Goal: Transaction & Acquisition: Obtain resource

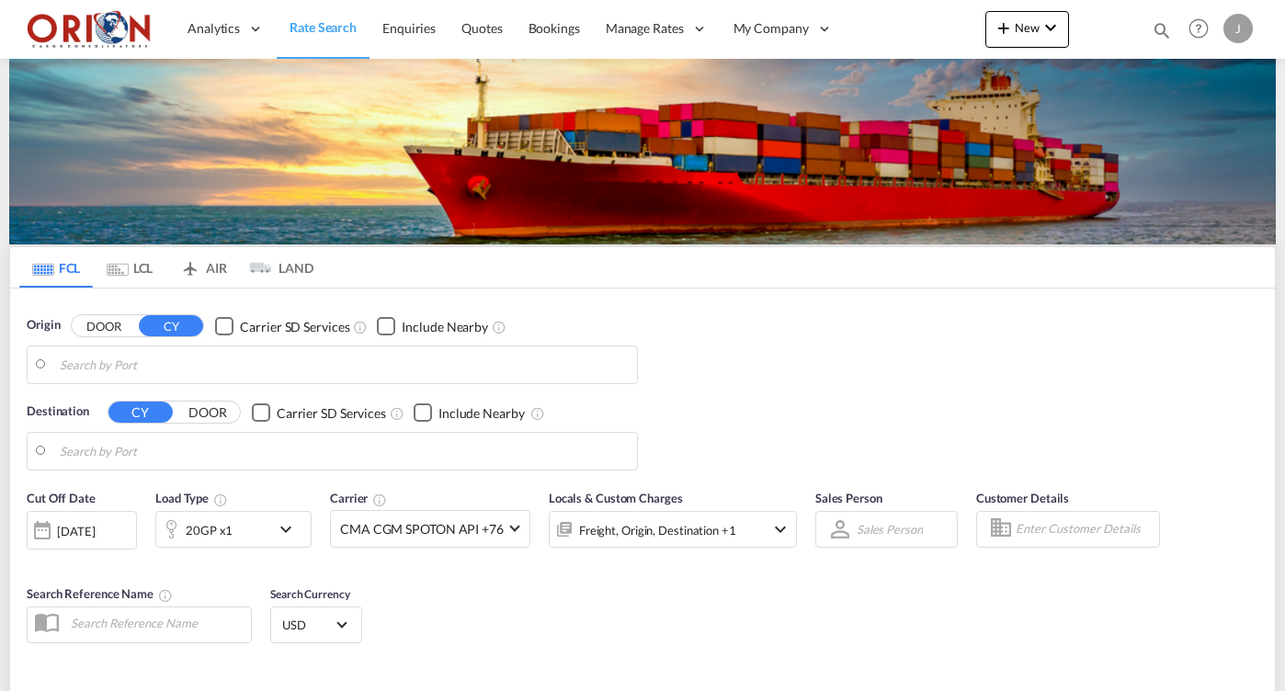
type input "Puerto [PERSON_NAME], HNPCR"
type input "[GEOGRAPHIC_DATA], ESVLC"
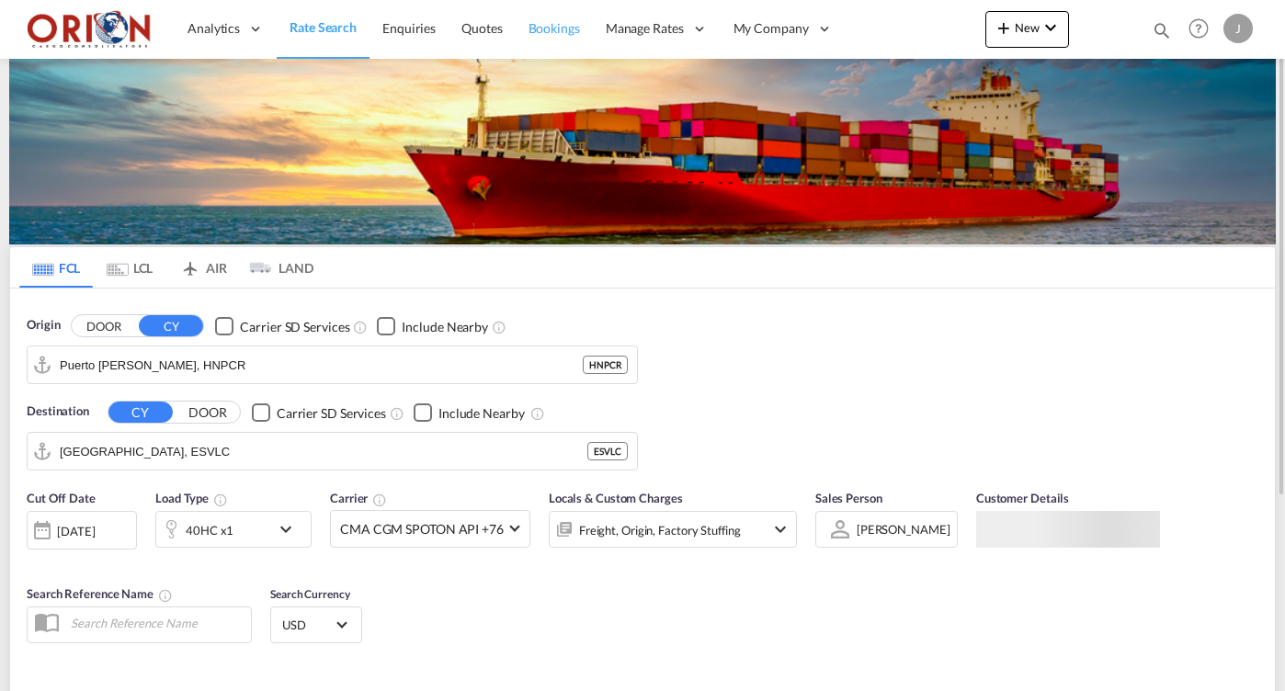
click at [550, 26] on span "Bookings" at bounding box center [554, 28] width 51 height 16
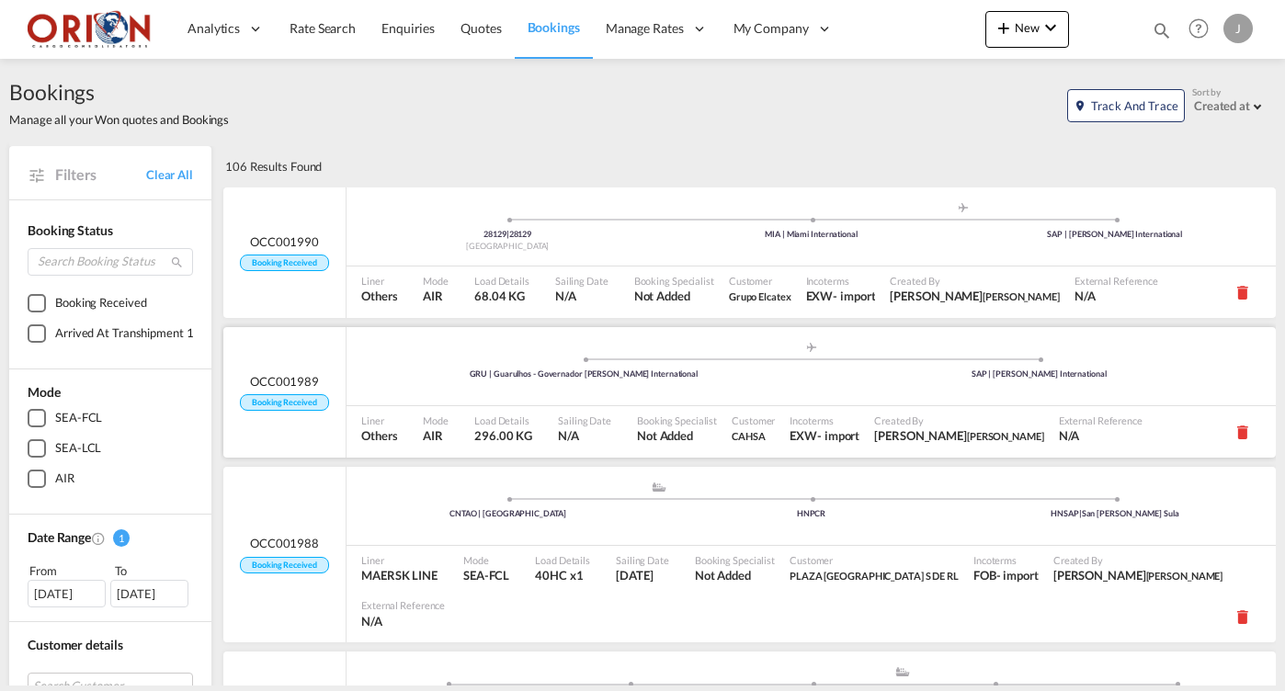
scroll to position [5, 0]
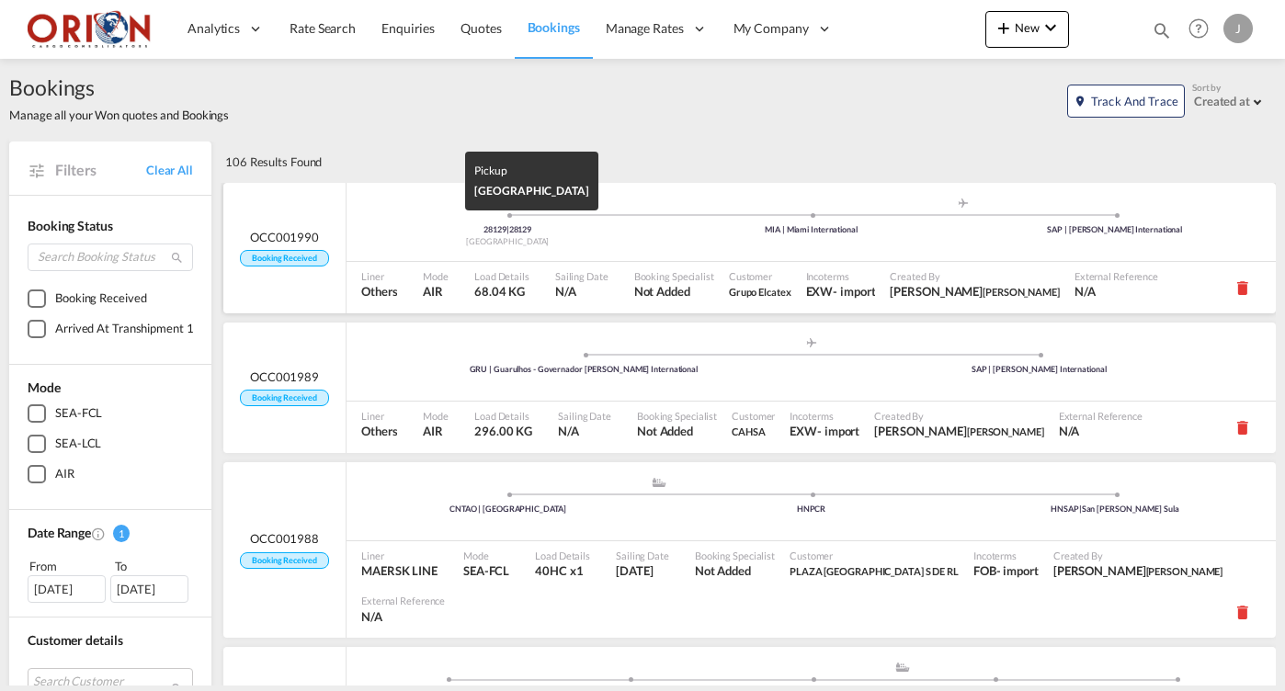
click at [363, 239] on div "[GEOGRAPHIC_DATA]" at bounding box center [507, 242] width 303 height 12
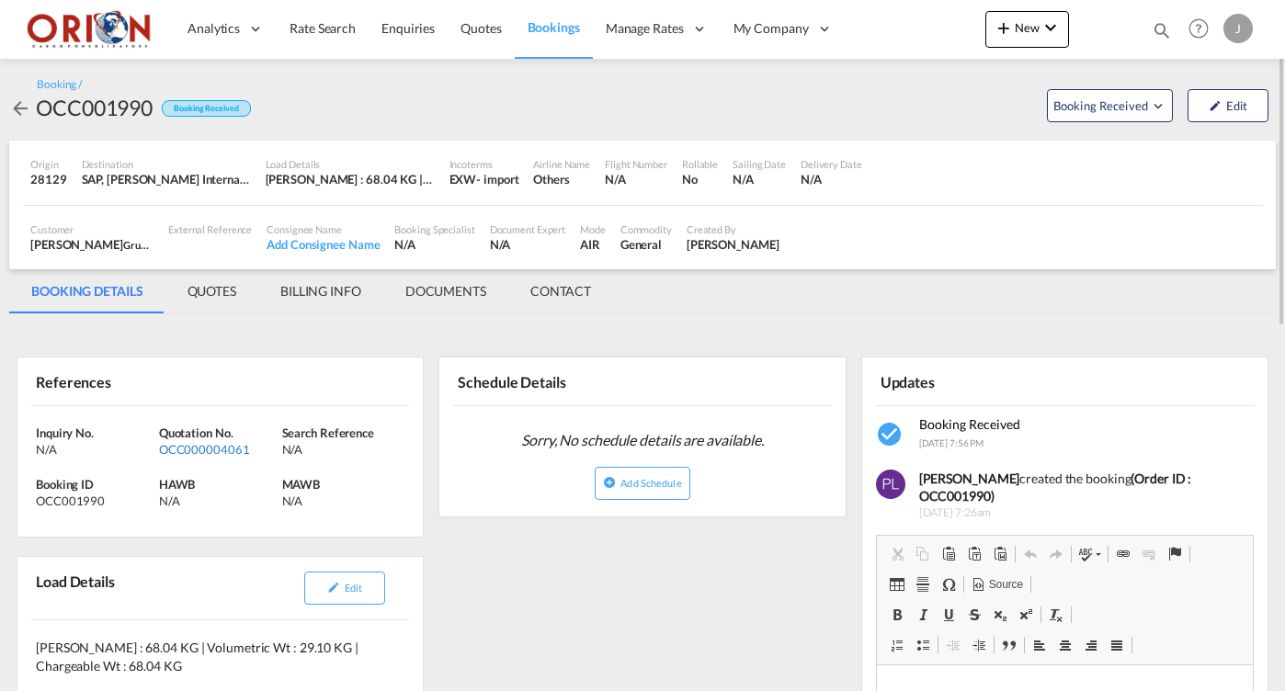
click at [200, 452] on div "OCC000004061" at bounding box center [218, 449] width 119 height 17
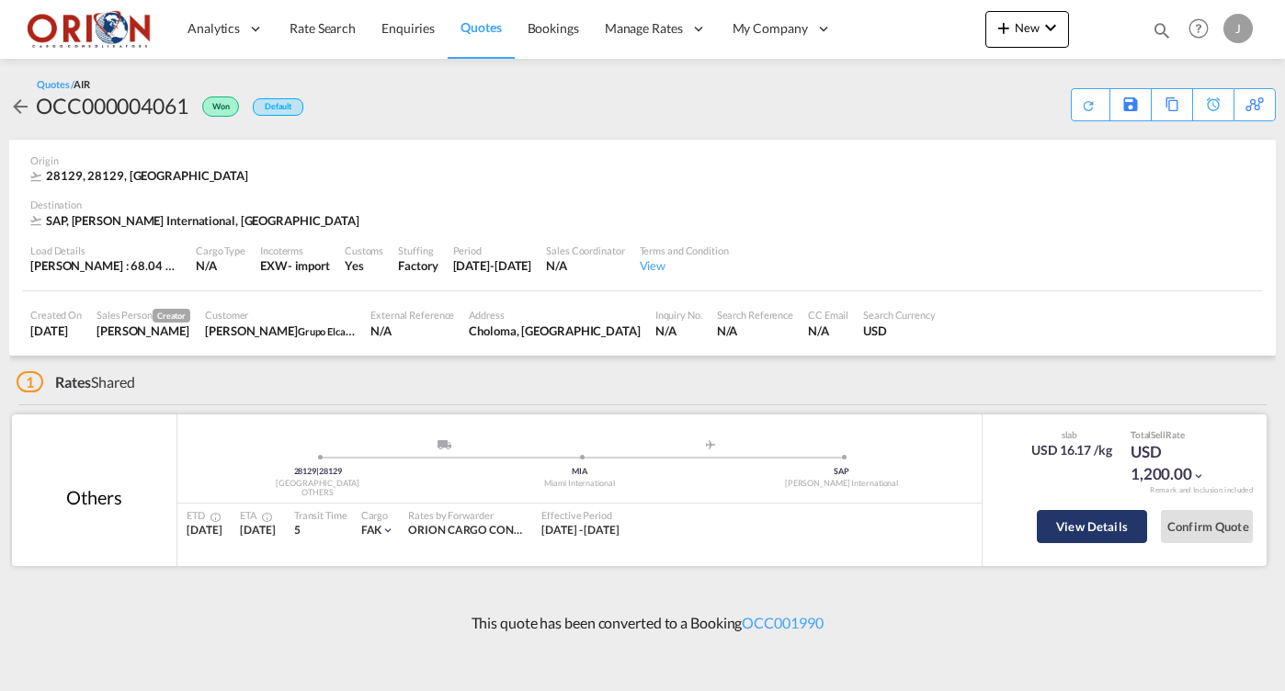
click at [1096, 526] on button "View Details" at bounding box center [1092, 526] width 110 height 33
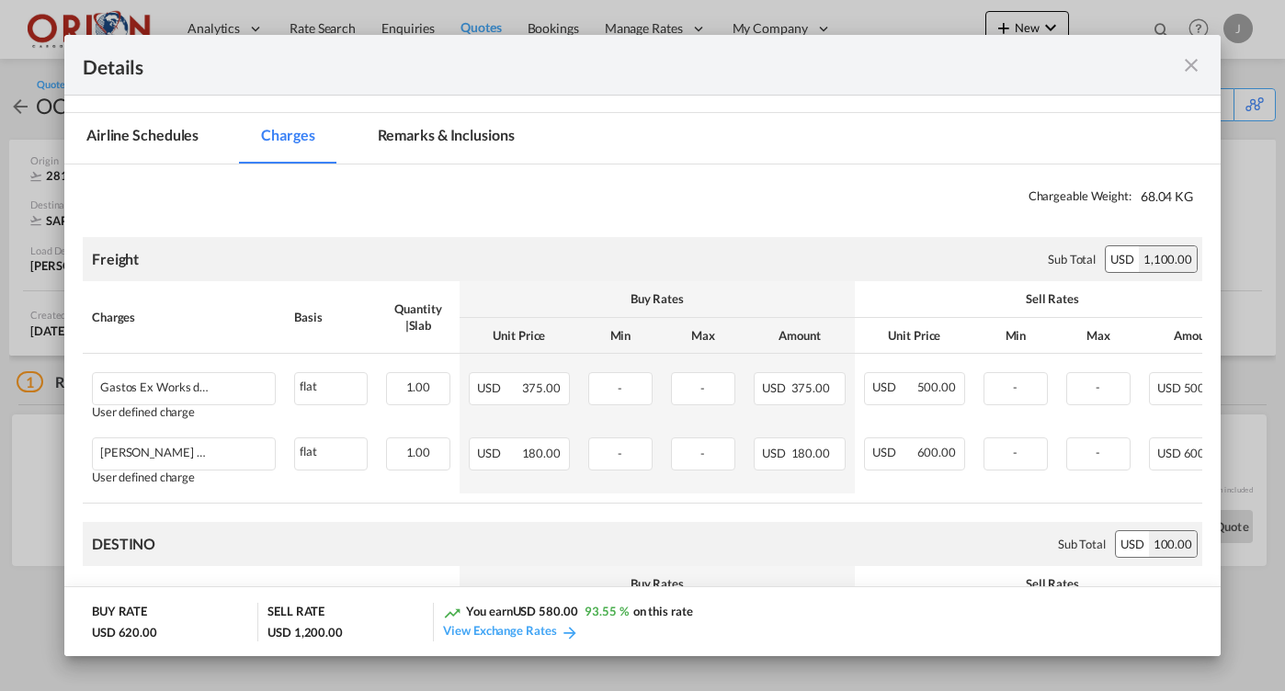
scroll to position [306, 0]
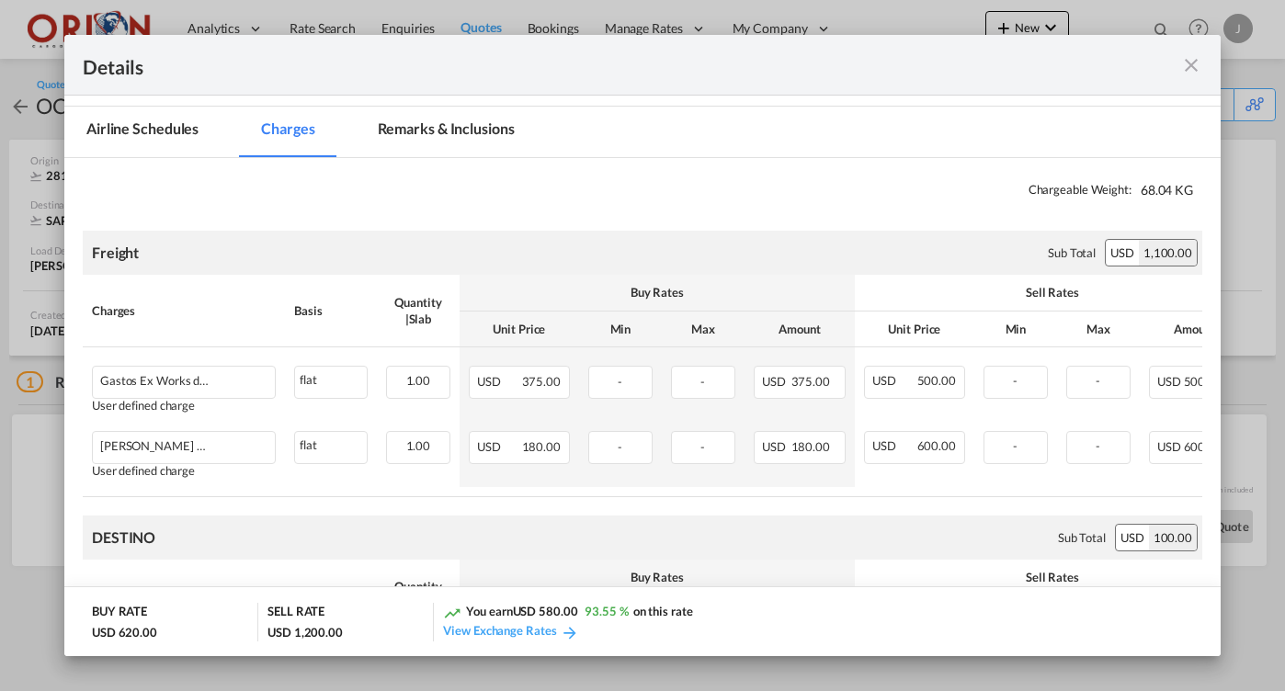
click at [1193, 67] on md-icon "icon-close fg-AAA8AD m-0 cursor" at bounding box center [1191, 65] width 22 height 22
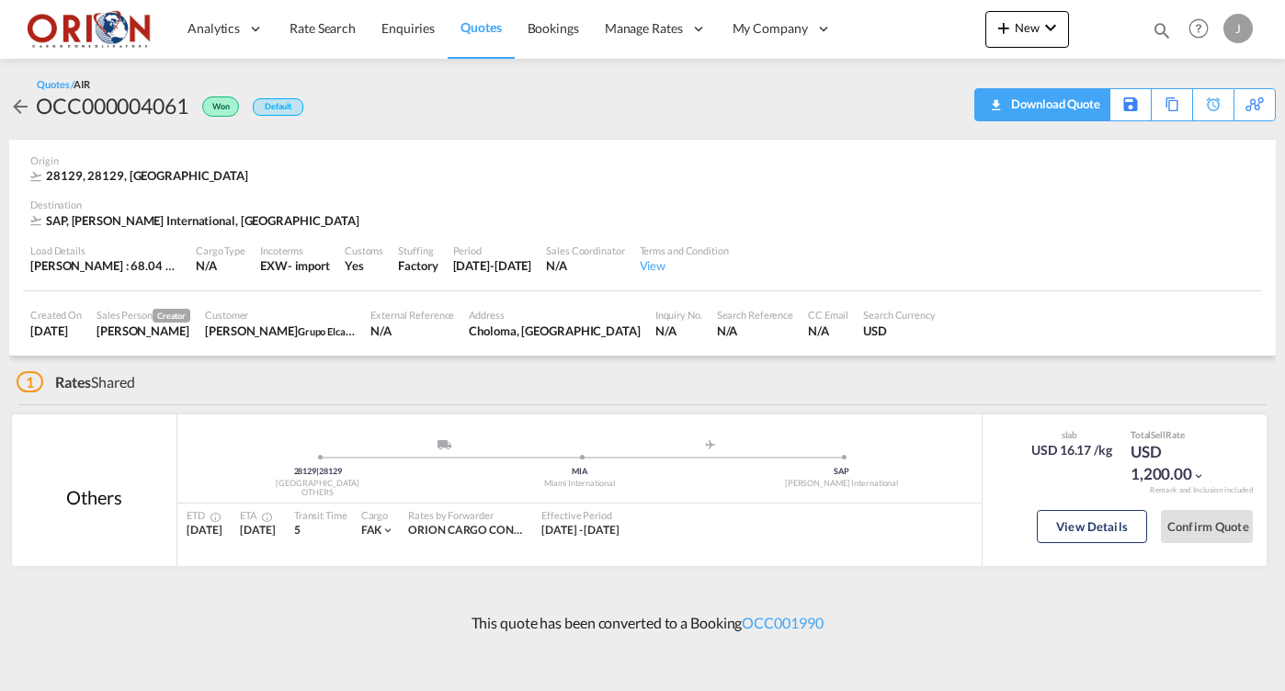
click at [1070, 98] on div "Download Quote" at bounding box center [1054, 103] width 94 height 29
click at [477, 27] on span "Quotes" at bounding box center [481, 27] width 40 height 16
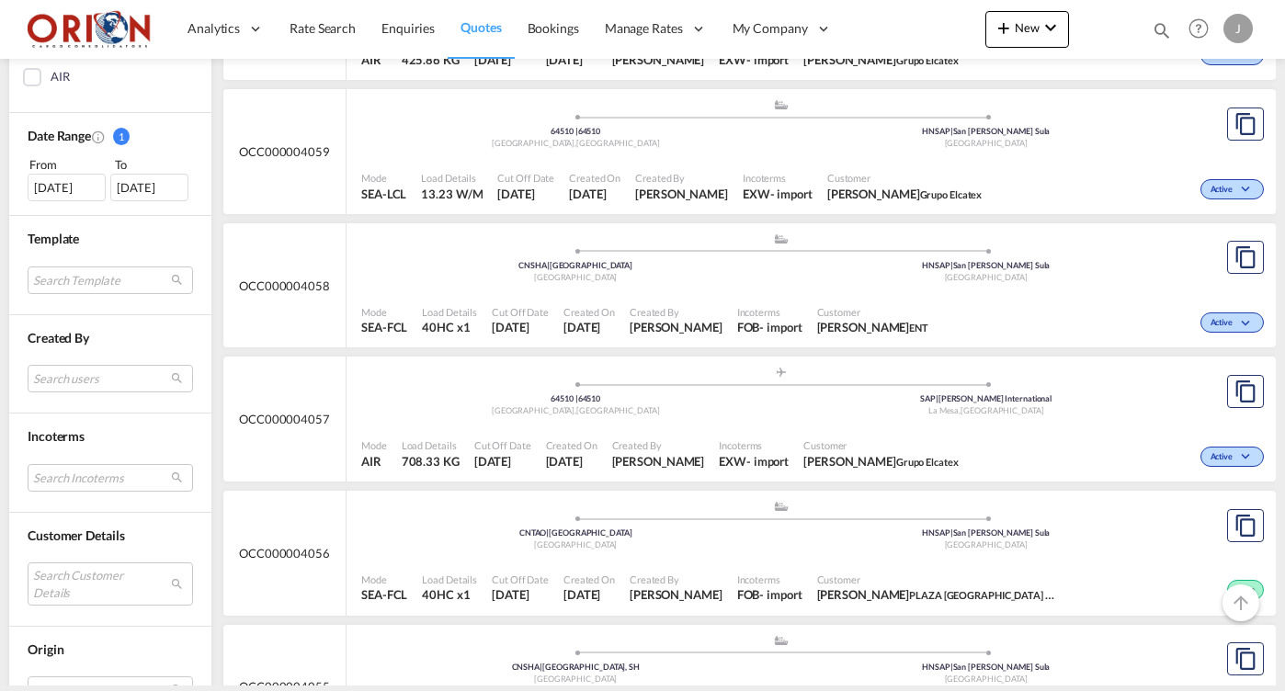
scroll to position [517, 0]
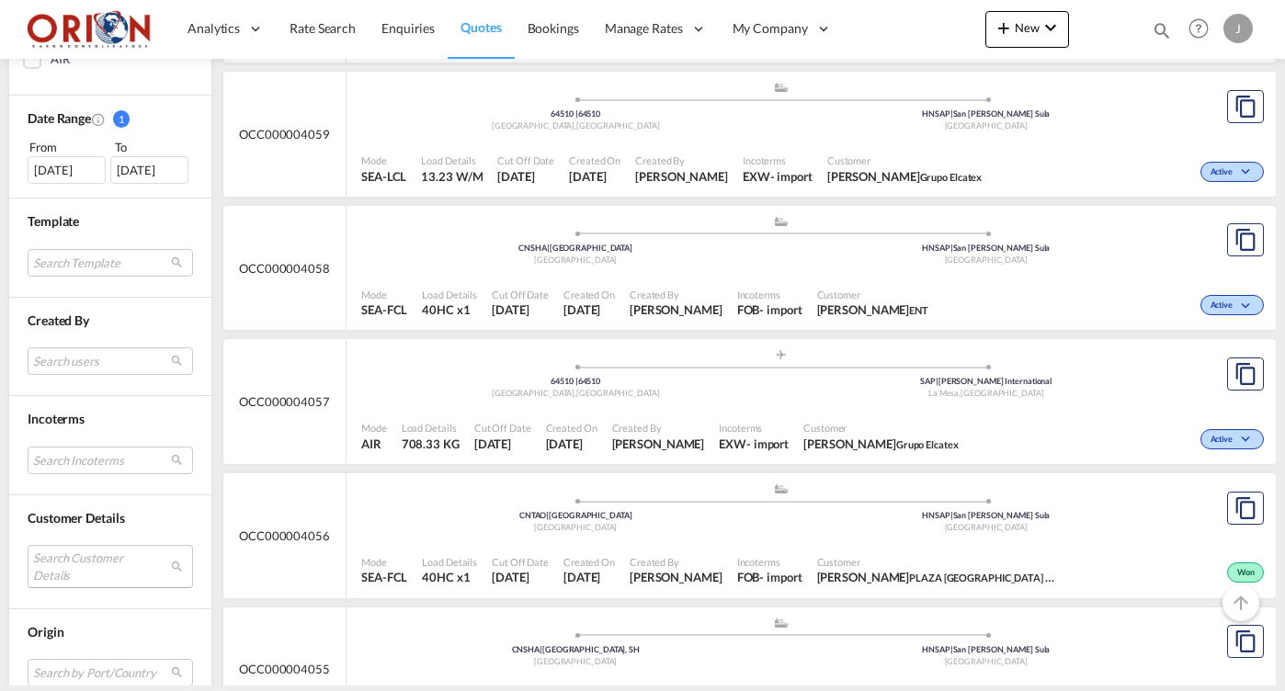
click at [90, 571] on md-select "Search Customer Details user name user [PERSON_NAME] [EMAIL_ADDRESS][DOMAIN_NAM…" at bounding box center [110, 566] width 165 height 42
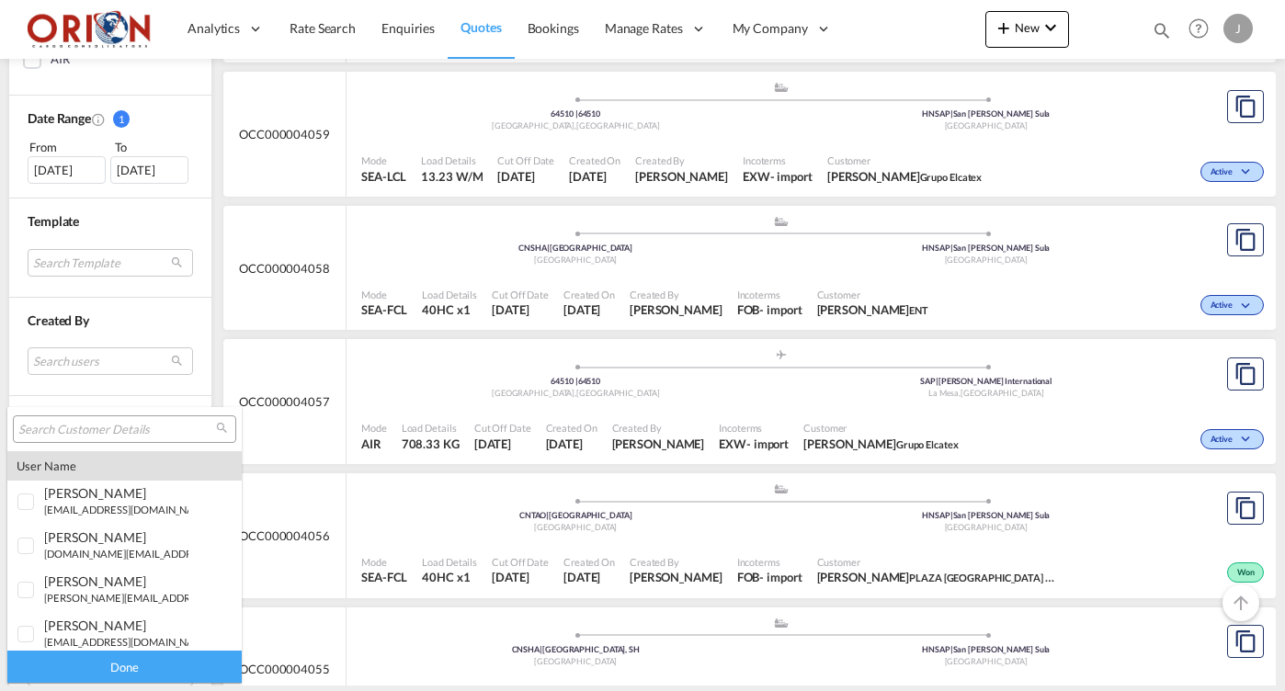
type md-option "[object Object]"
click at [88, 425] on input "search" at bounding box center [117, 430] width 198 height 17
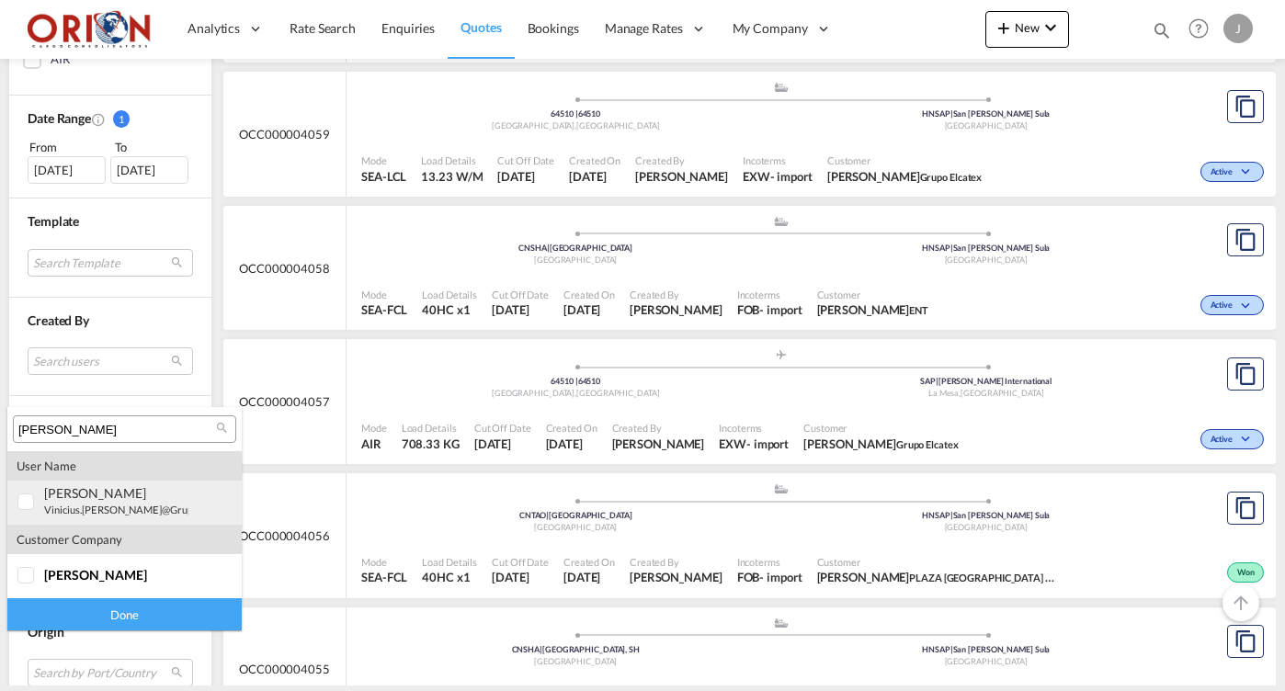
type input "[PERSON_NAME]"
click at [89, 505] on small "vinicius.[PERSON_NAME]@grupo [PERSON_NAME] .[DOMAIN_NAME]" at bounding box center [202, 510] width 316 height 12
click at [129, 610] on div "Done" at bounding box center [124, 615] width 234 height 32
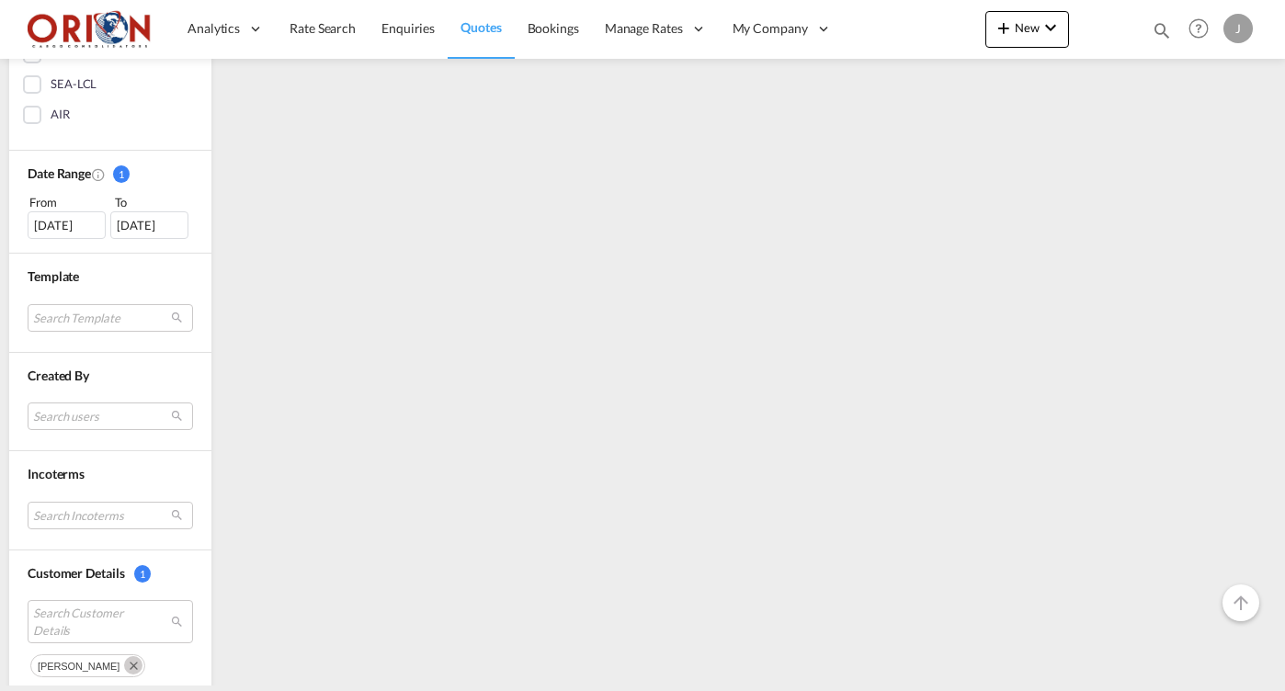
scroll to position [292, 0]
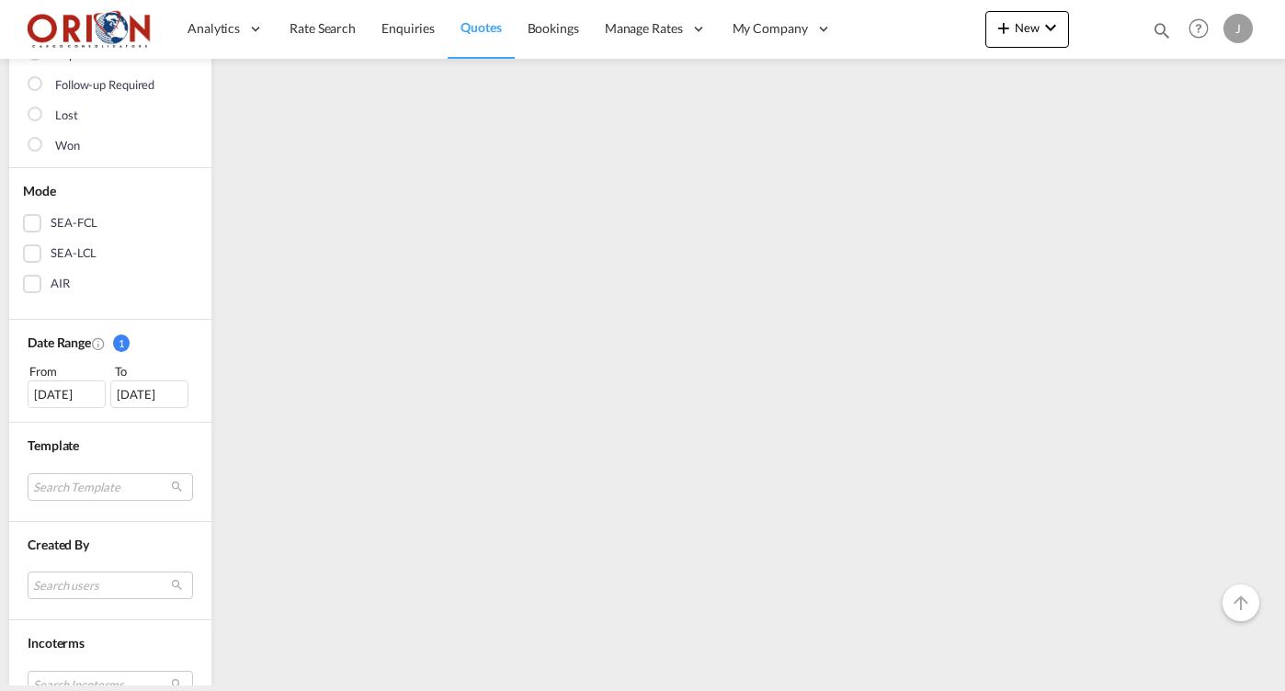
click at [74, 393] on div "[DATE]" at bounding box center [67, 395] width 78 height 28
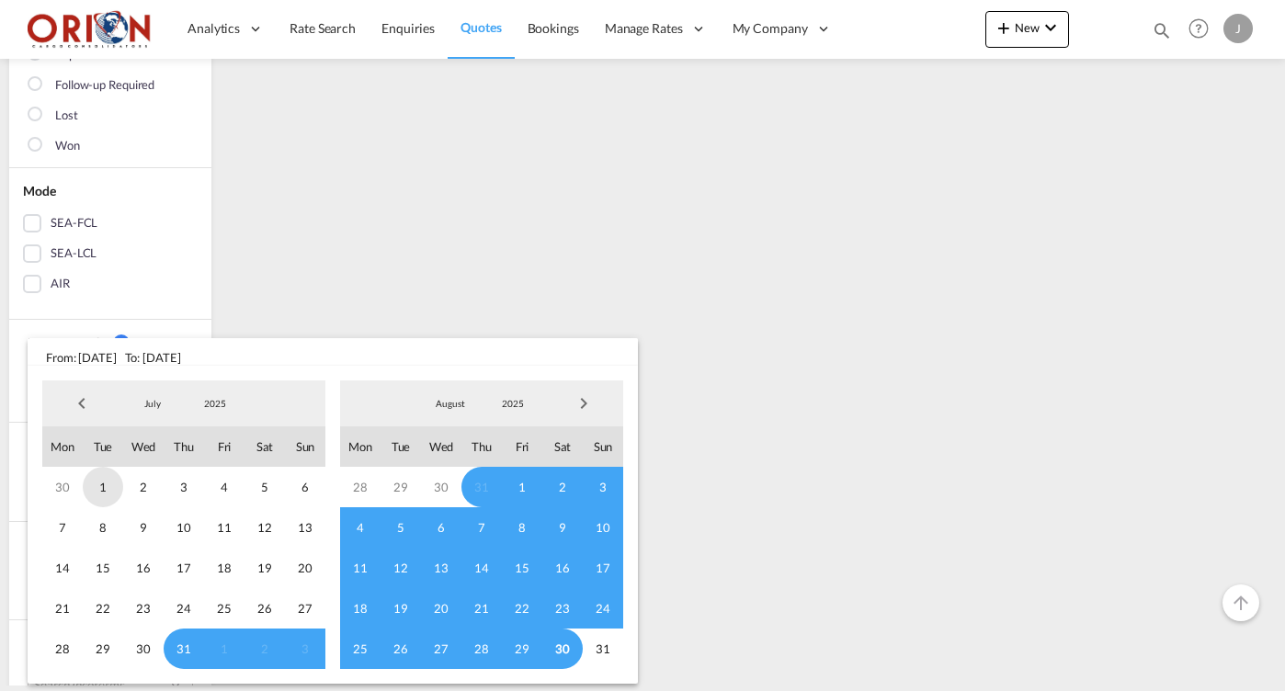
click at [104, 481] on span "1" at bounding box center [103, 487] width 40 height 40
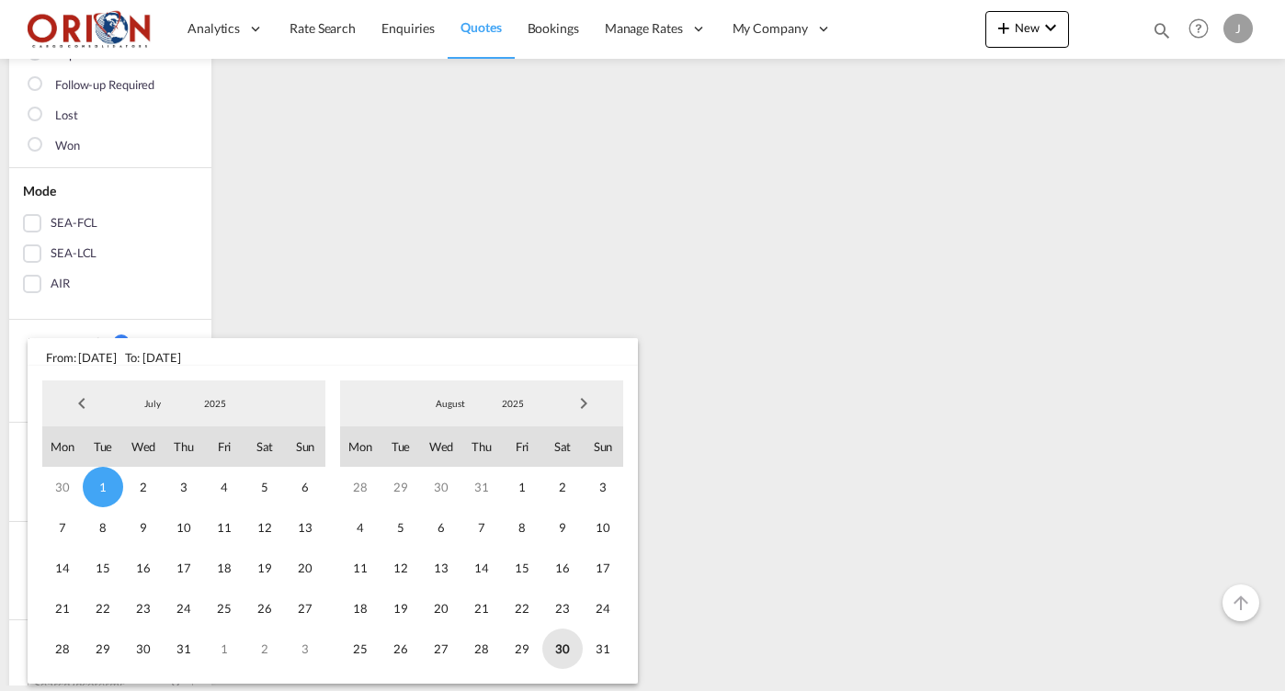
click at [560, 645] on span "30" at bounding box center [562, 649] width 40 height 40
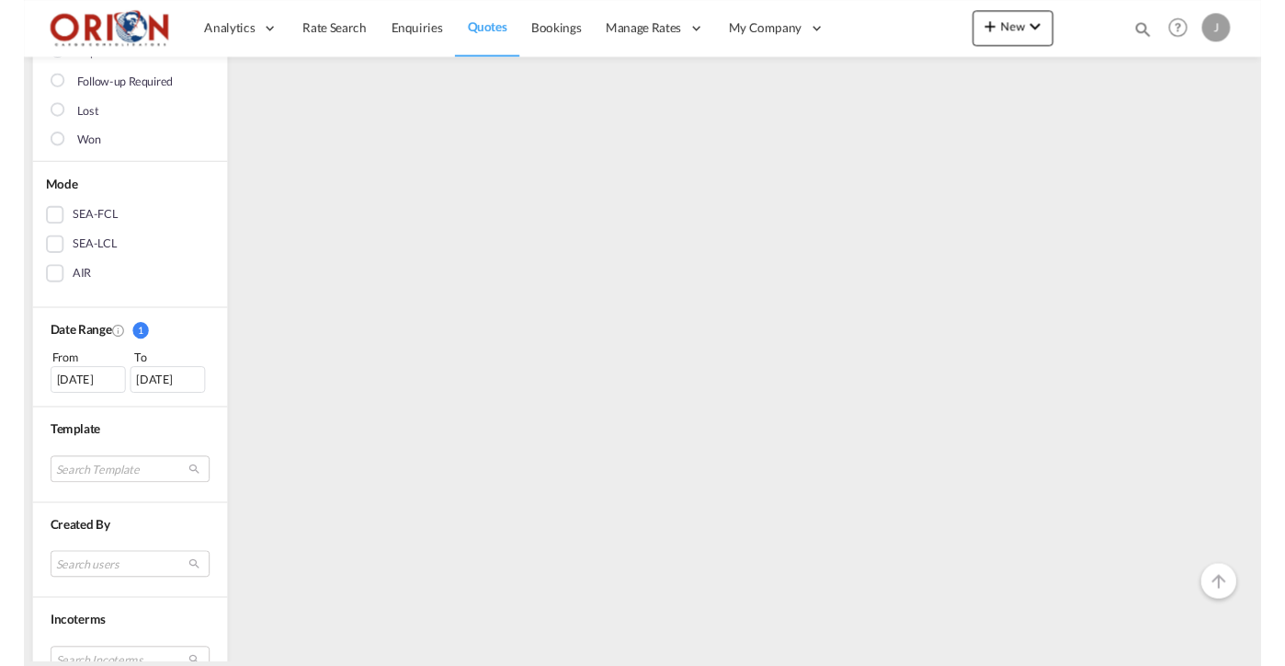
scroll to position [0, 0]
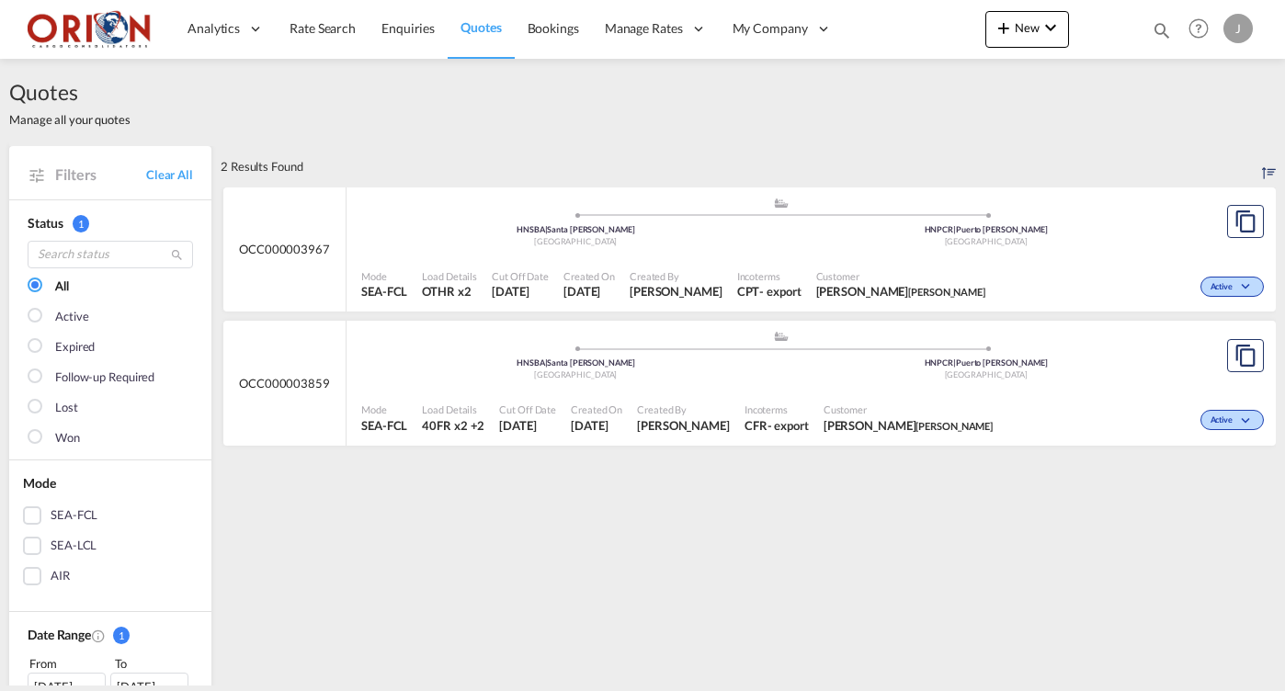
click at [601, 403] on span "Created On" at bounding box center [596, 410] width 51 height 14
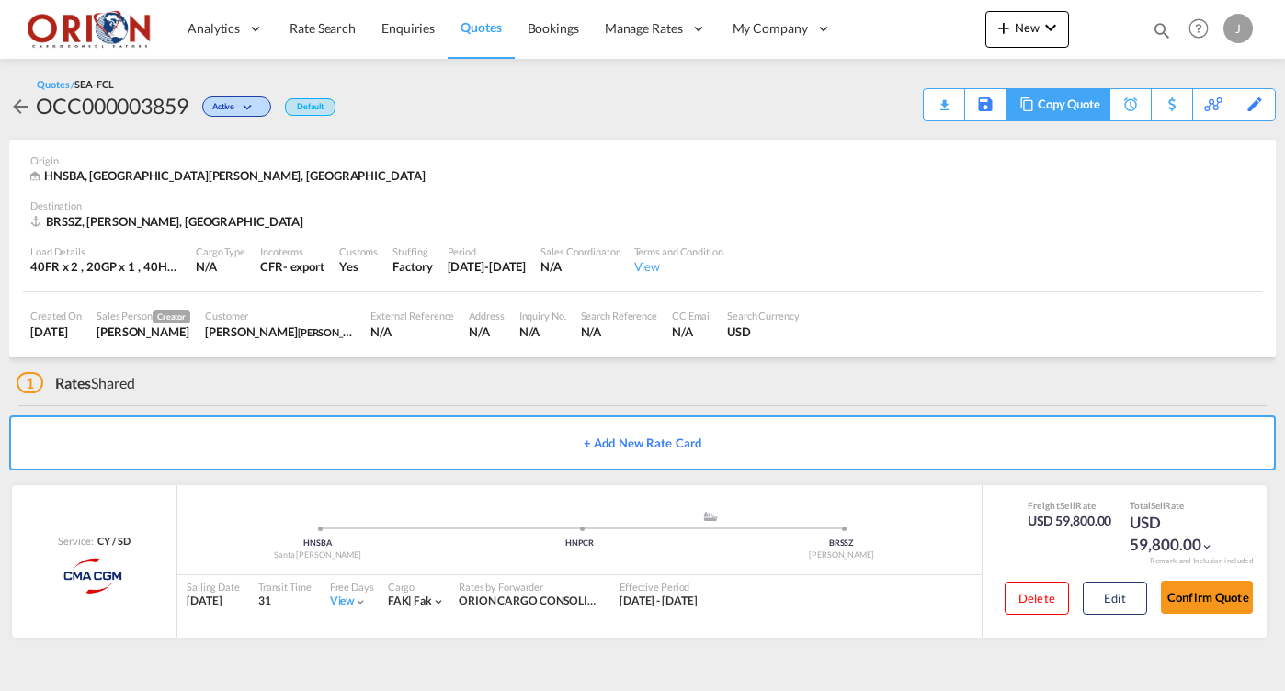
click at [1082, 98] on div "Copy Quote" at bounding box center [1069, 104] width 63 height 31
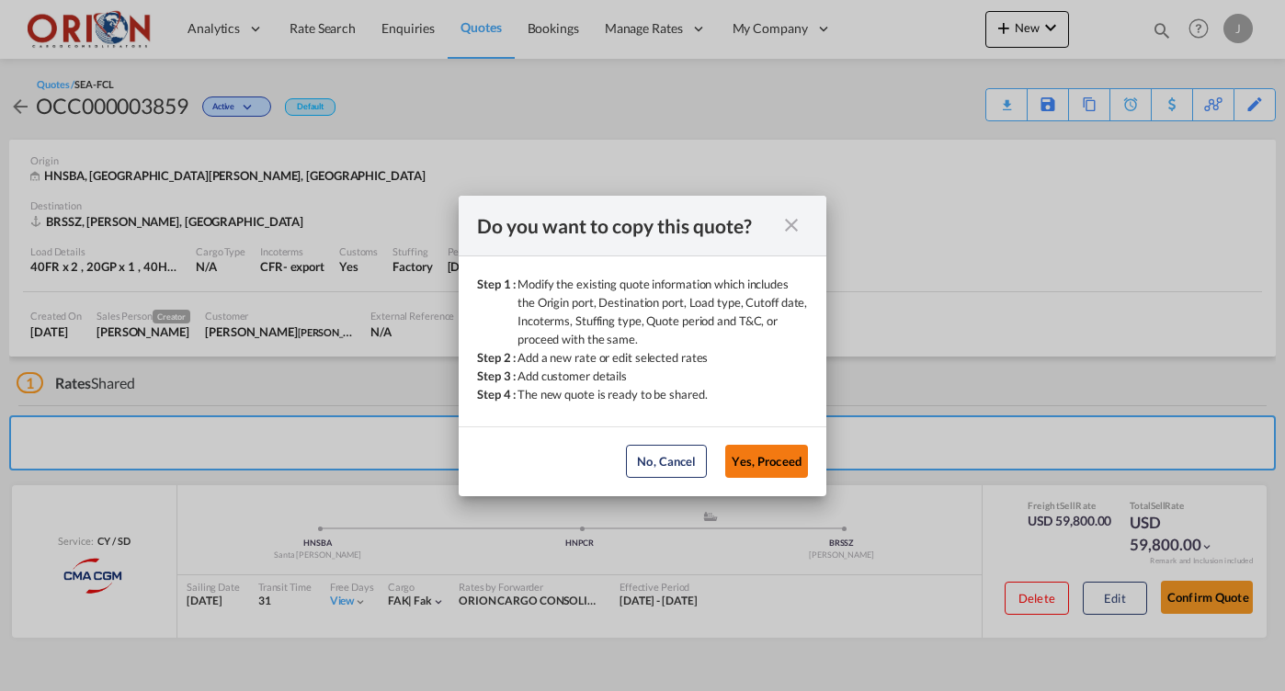
click at [787, 453] on button "Yes, Proceed" at bounding box center [766, 461] width 83 height 33
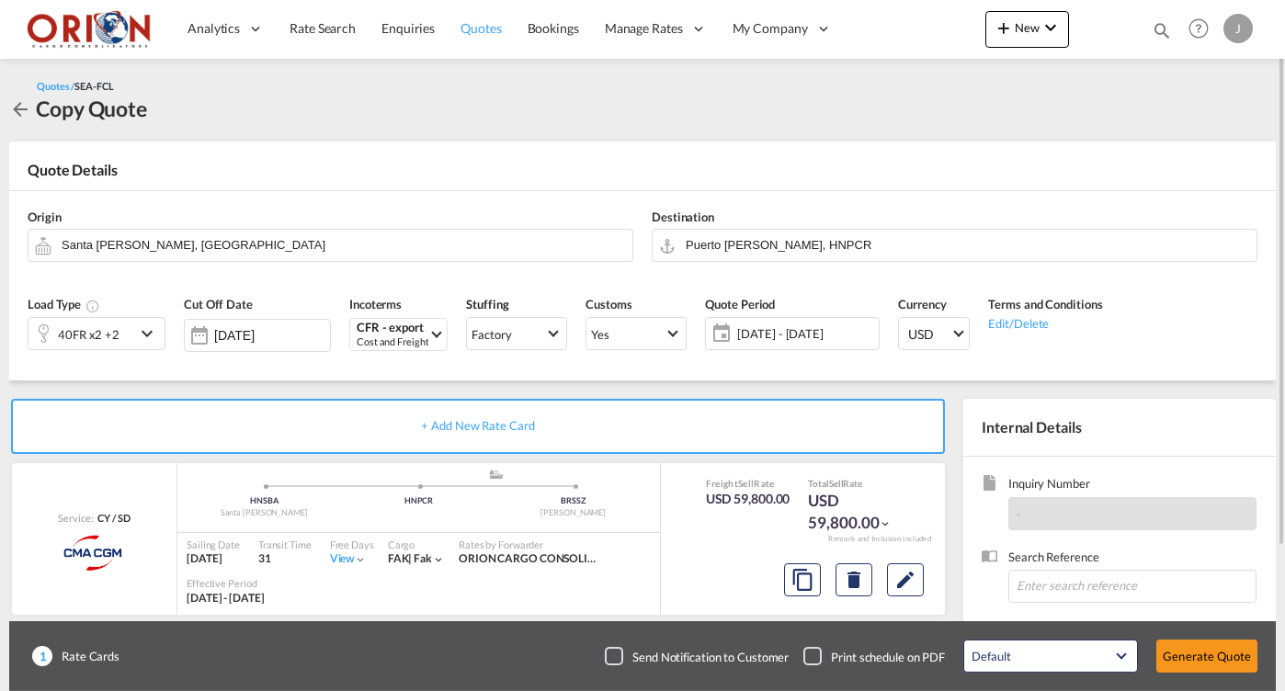
click at [487, 29] on span "Quotes" at bounding box center [481, 28] width 40 height 16
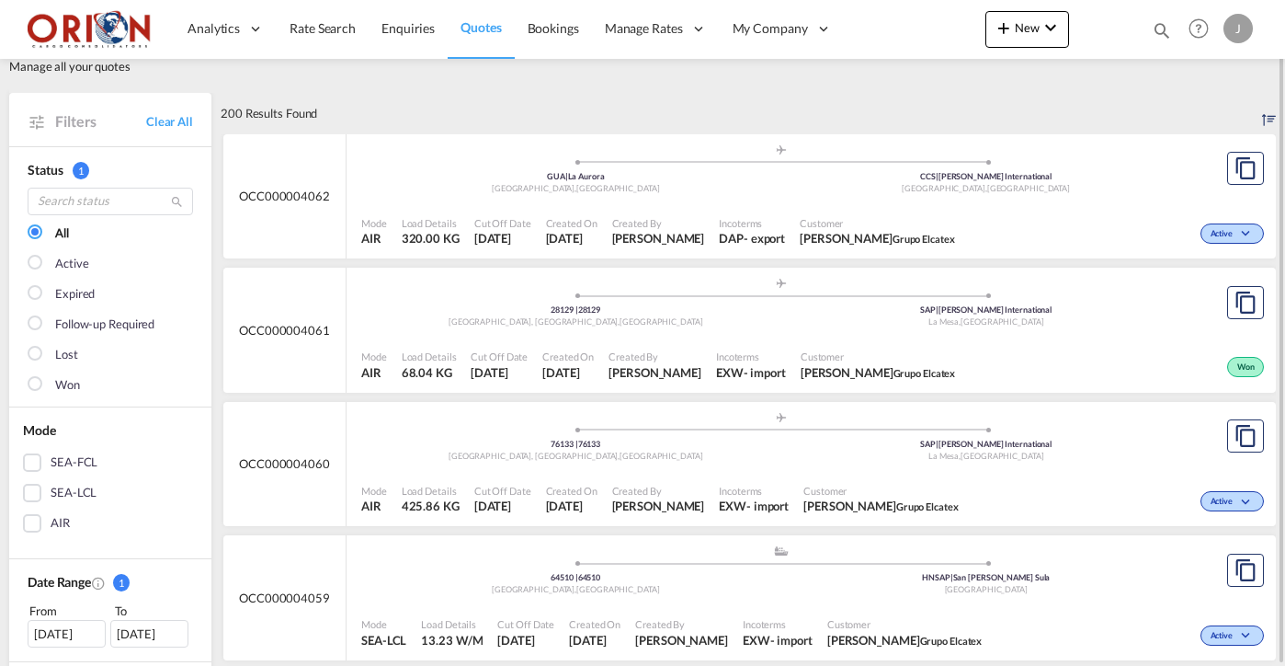
scroll to position [71, 0]
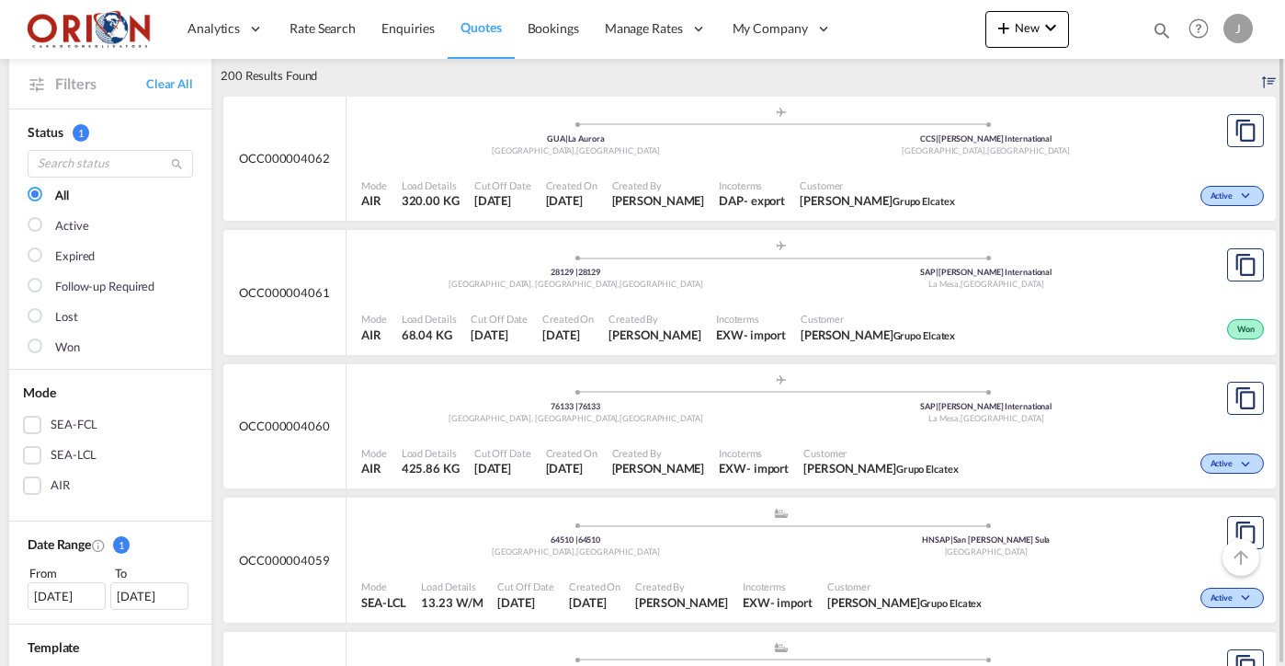
click at [38, 599] on div "[DATE]" at bounding box center [67, 596] width 78 height 28
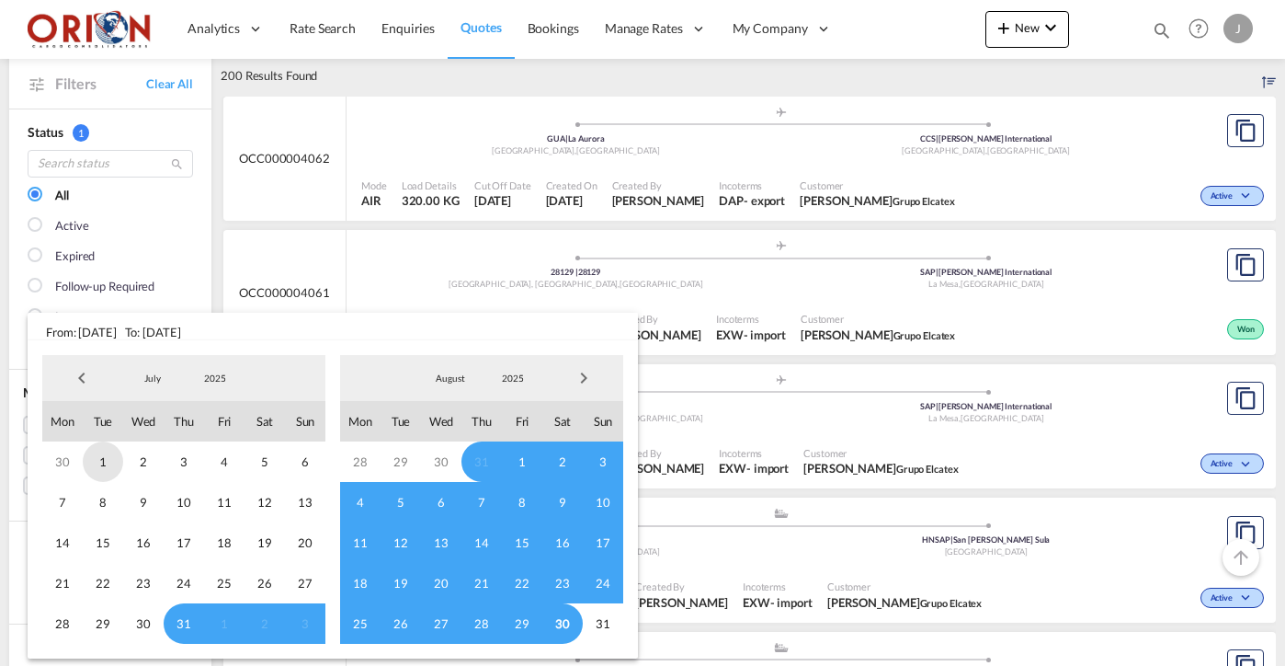
click at [107, 462] on span "1" at bounding box center [103, 461] width 40 height 40
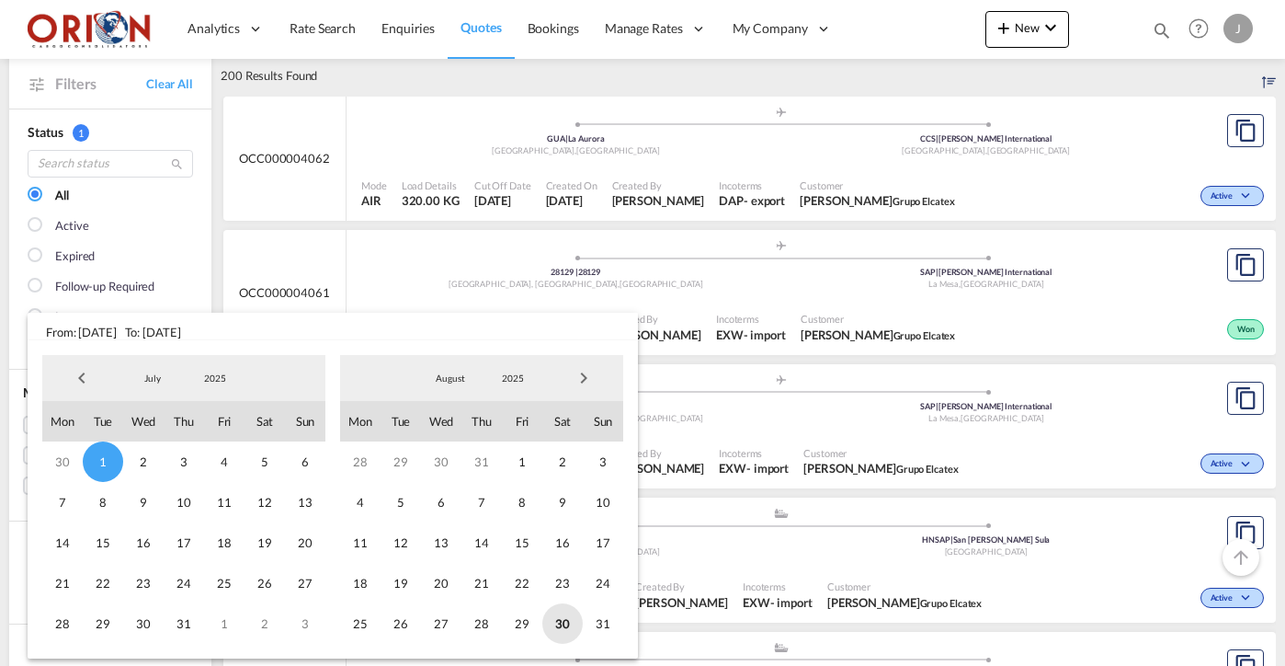
click at [572, 624] on span "30" at bounding box center [562, 623] width 40 height 40
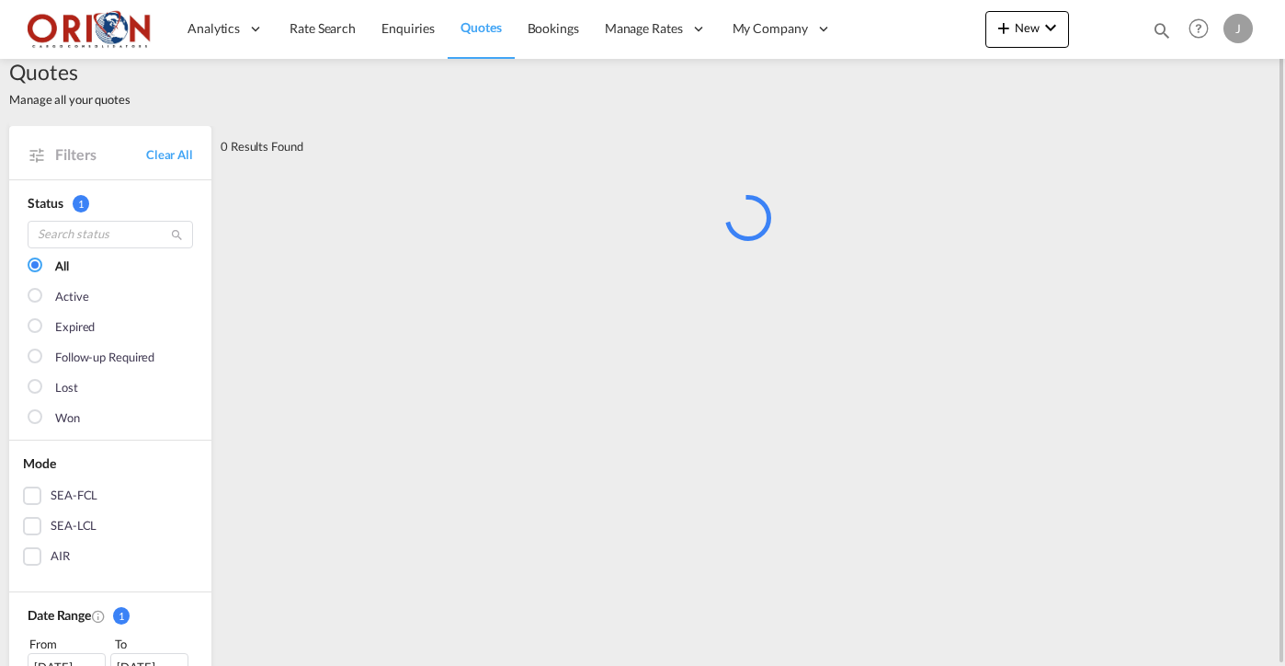
scroll to position [455, 0]
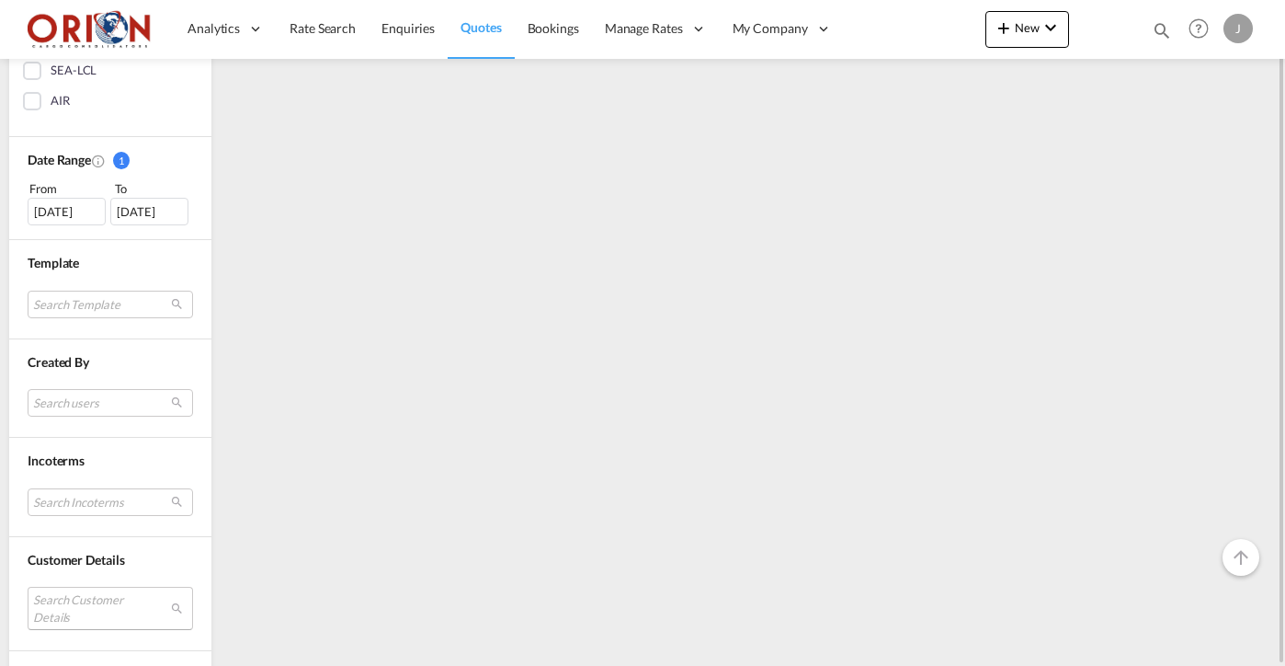
click at [99, 615] on md-select "Search Customer Details user name user [PERSON_NAME] [EMAIL_ADDRESS][DOMAIN_NAM…" at bounding box center [110, 608] width 165 height 42
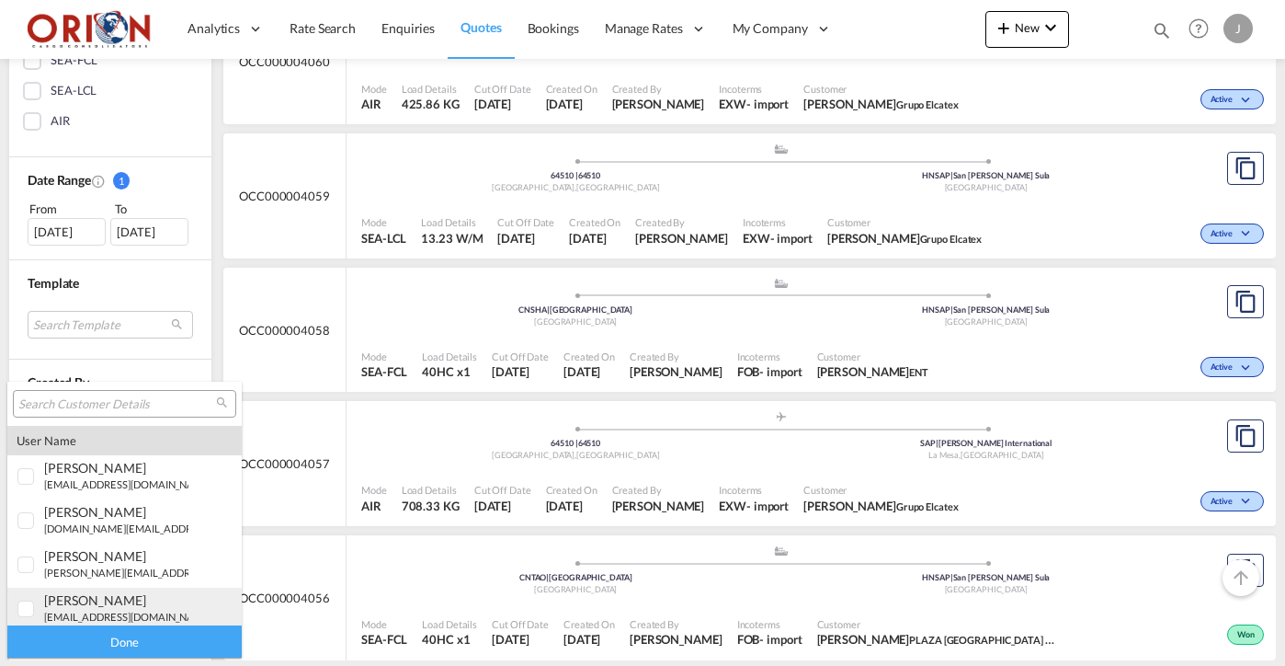
scroll to position [0, 0]
click at [107, 393] on div at bounding box center [124, 404] width 223 height 28
click at [108, 406] on input "search" at bounding box center [117, 404] width 198 height 17
type input "M"
type input "N"
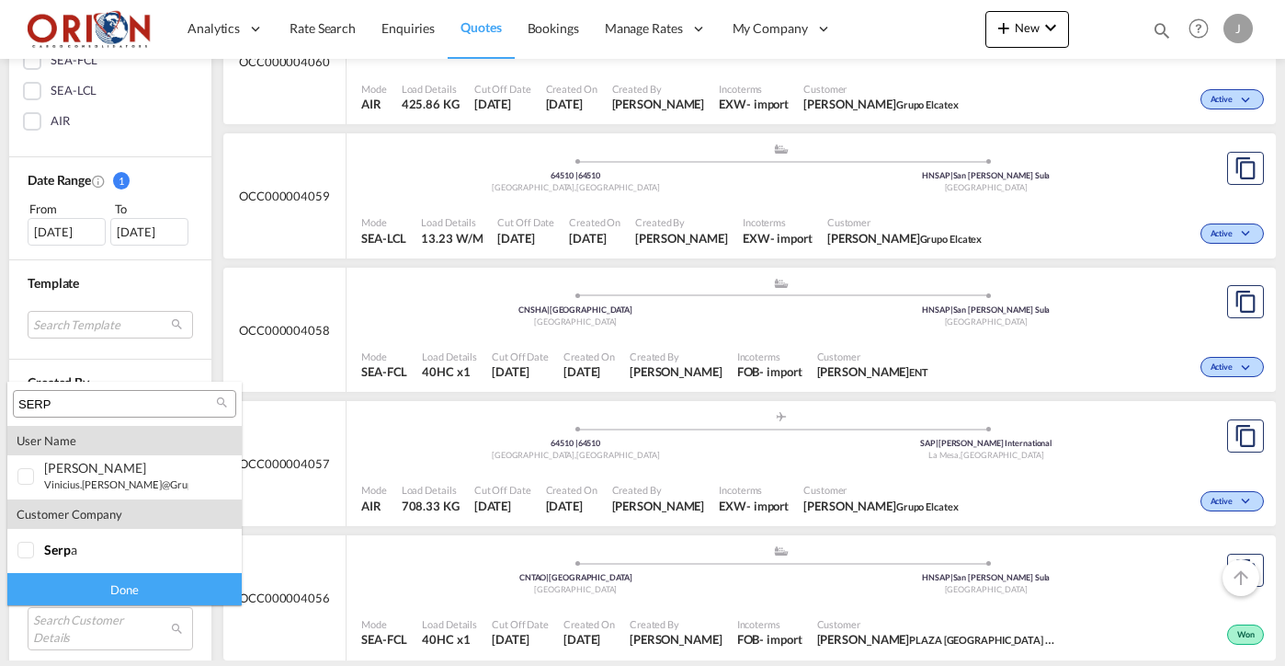
type input "SERP"
click at [65, 484] on small "vinicius.[PERSON_NAME]@grupo serp [DOMAIN_NAME]" at bounding box center [172, 484] width 257 height 12
click at [114, 588] on div "Done" at bounding box center [124, 589] width 234 height 32
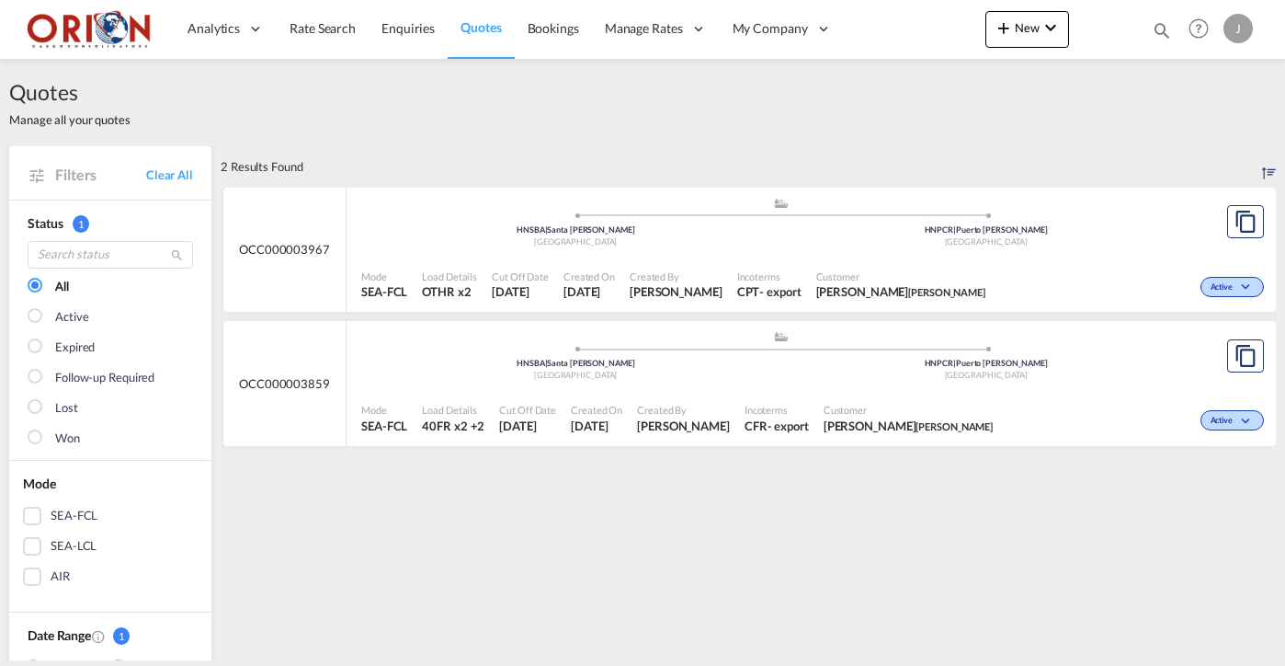
click at [491, 393] on div "Mode SEA-FCL Load Details 40FR x2 +2 Cut Off Date [DATE] Created On [DATE] Crea…" at bounding box center [811, 418] width 929 height 55
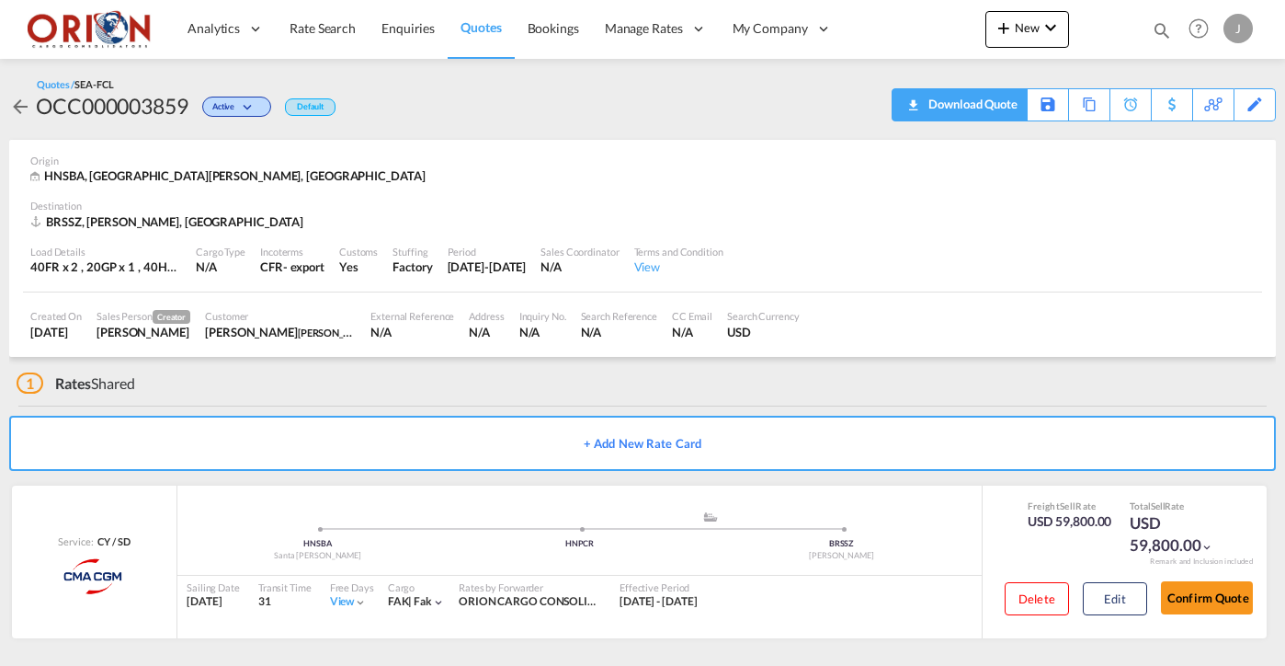
click at [996, 99] on div "Download Quote" at bounding box center [971, 103] width 94 height 29
